Goal: Task Accomplishment & Management: Manage account settings

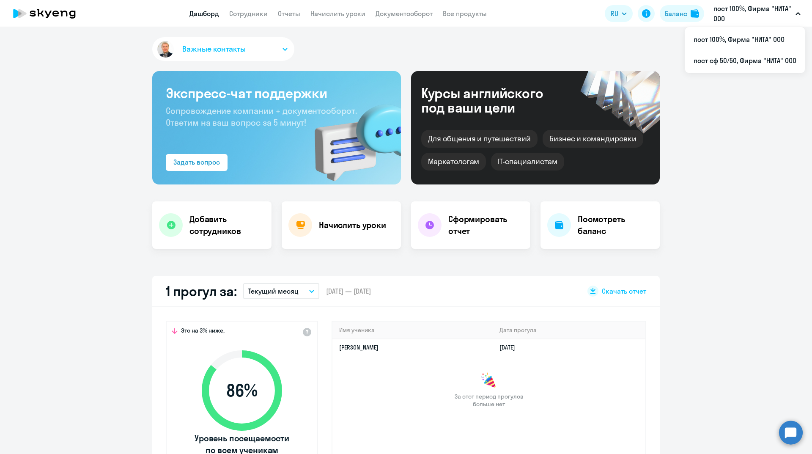
select select "30"
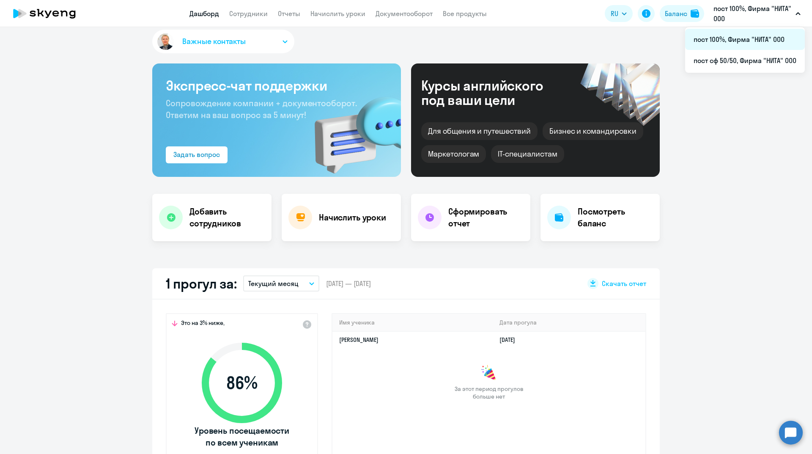
click at [728, 40] on li "пост 100%, Фирма "НИТА" ООО" at bounding box center [745, 39] width 120 height 21
click at [354, 213] on h4 "Начислить уроки" at bounding box center [352, 217] width 67 height 12
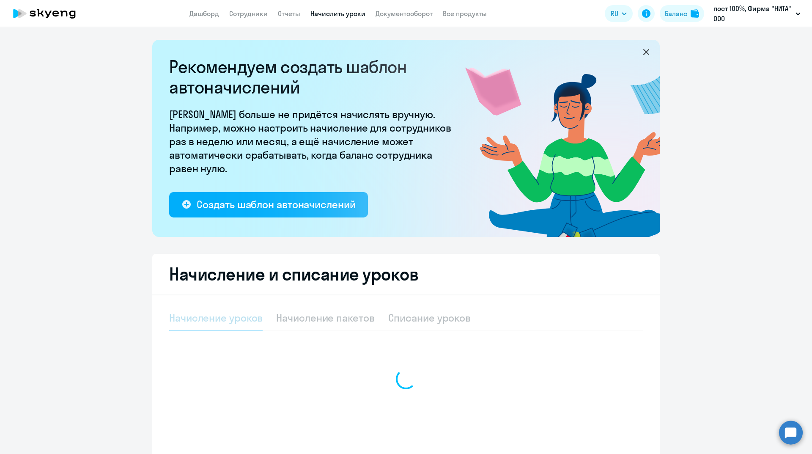
select select "10"
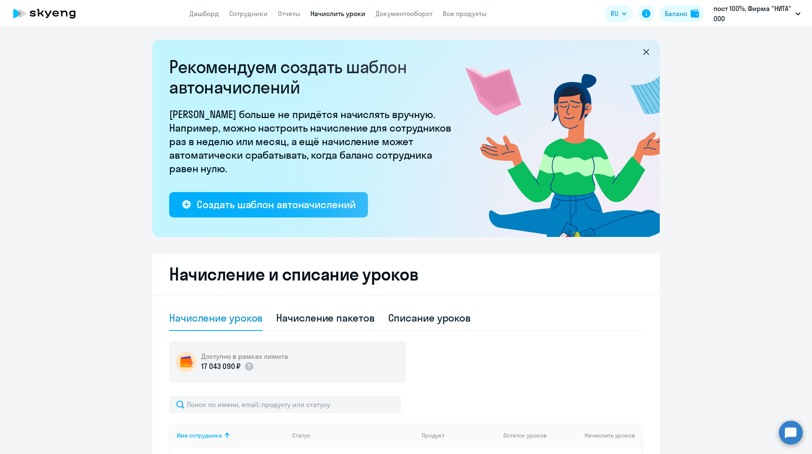
scroll to position [241, 0]
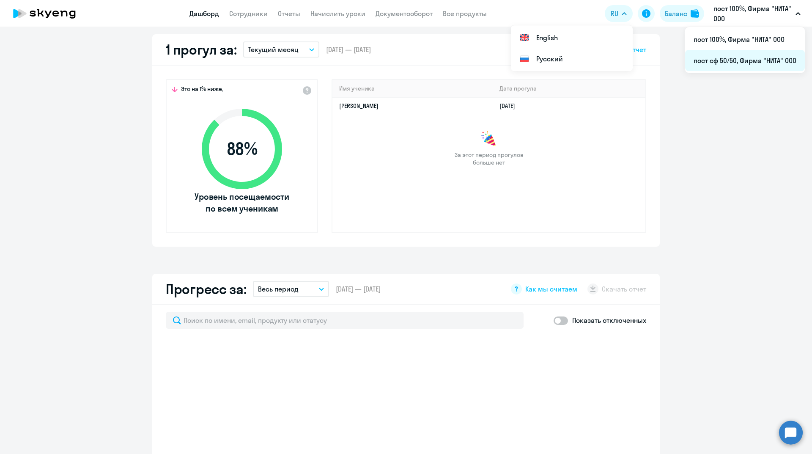
click at [731, 61] on li "пост сф 50/50, Фирма "НИТА" ООО" at bounding box center [745, 60] width 120 height 21
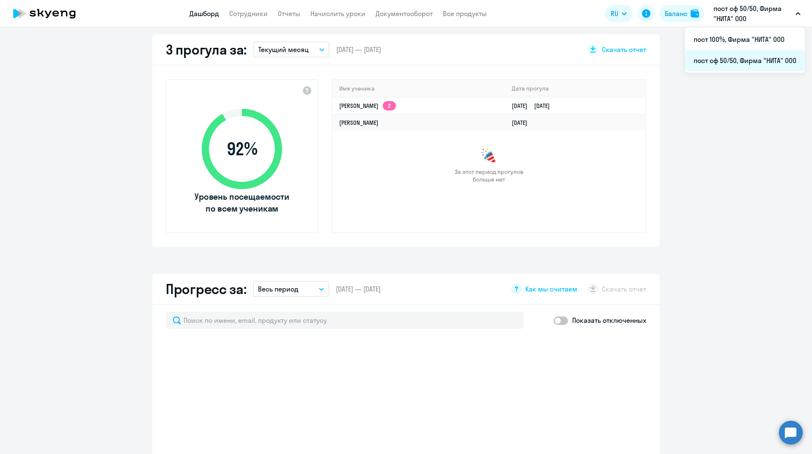
click at [731, 58] on li "пост сф 50/50, Фирма "НИТА" ООО" at bounding box center [745, 60] width 120 height 21
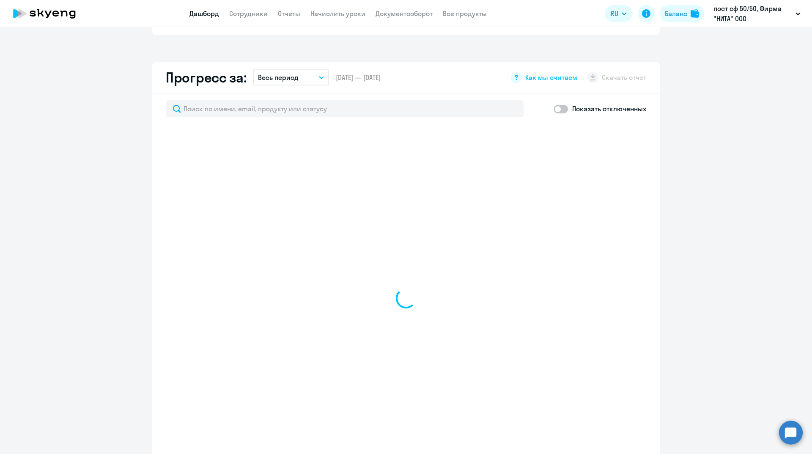
select select "30"
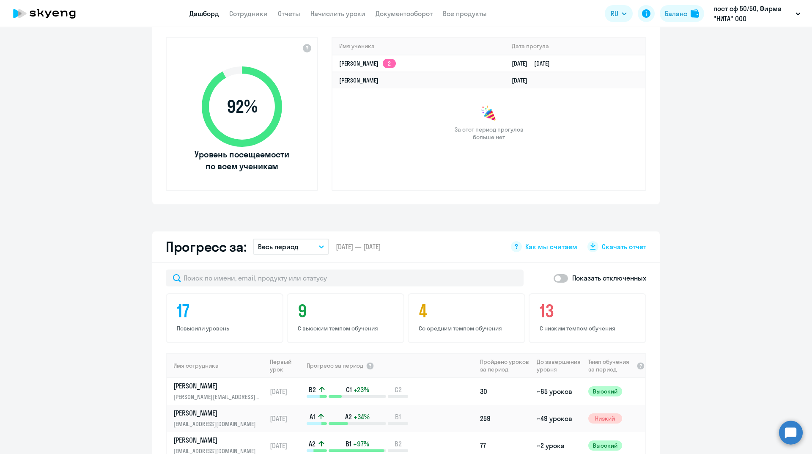
scroll to position [157, 0]
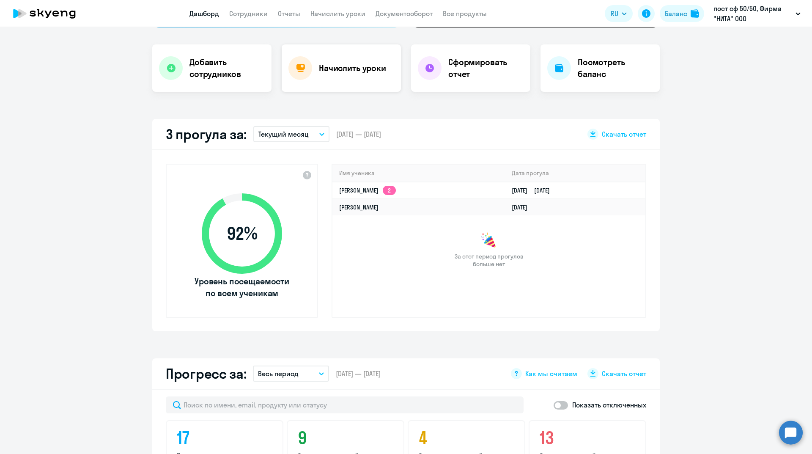
click at [366, 66] on h4 "Начислить уроки" at bounding box center [352, 68] width 67 height 12
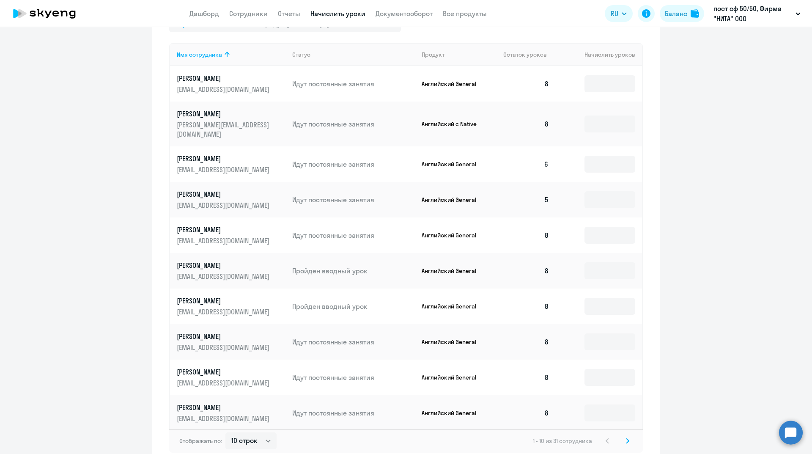
scroll to position [419, 0]
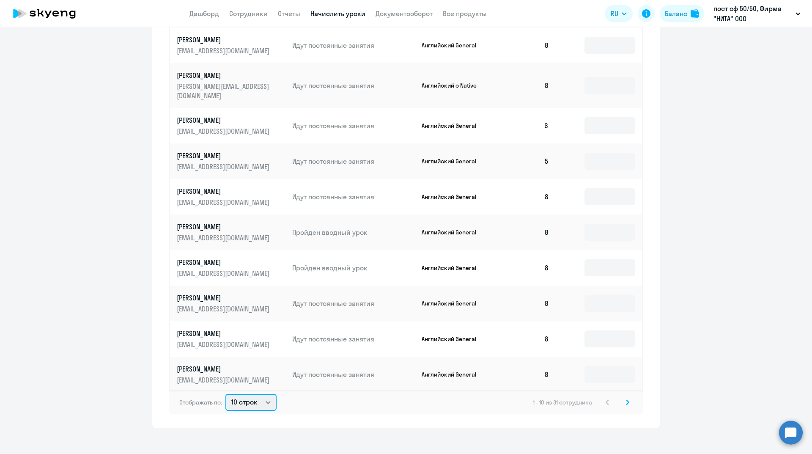
click at [270, 395] on select "10 строк 30 строк 50 строк" at bounding box center [250, 401] width 51 height 17
select select "50"
click at [225, 393] on select "10 строк 30 строк 50 строк" at bounding box center [250, 401] width 51 height 17
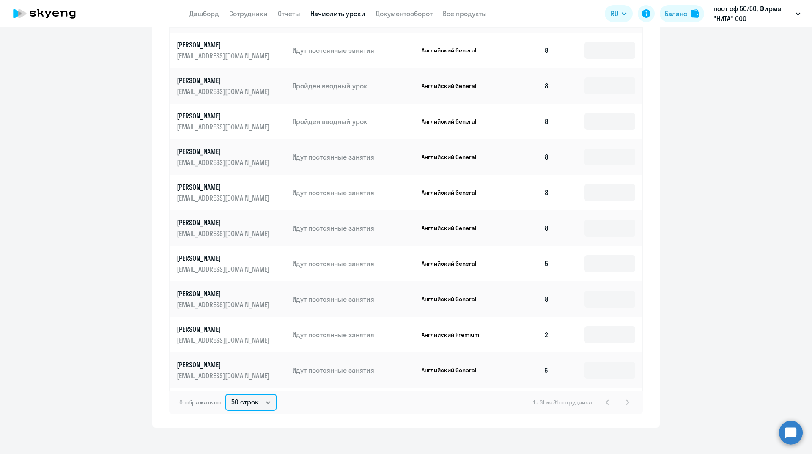
scroll to position [0, 0]
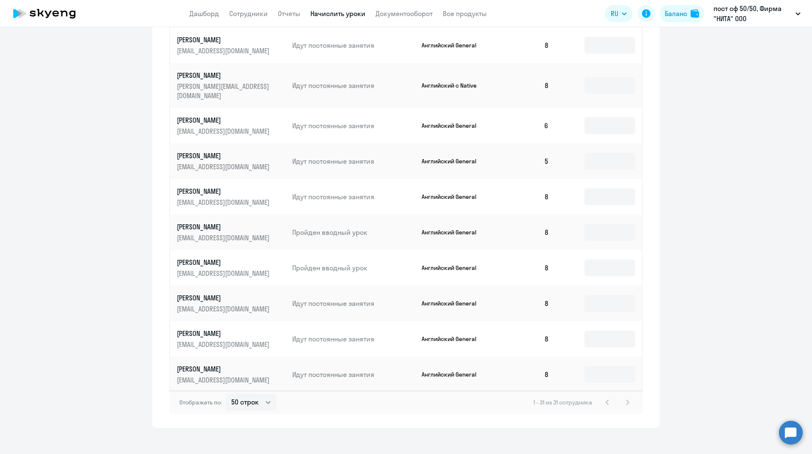
click at [60, 151] on ng-component "Рекомендуем создать шаблон автоначислений Уроки больше не придётся начислять вр…" at bounding box center [406, 24] width 812 height 806
